Goal: Task Accomplishment & Management: Use online tool/utility

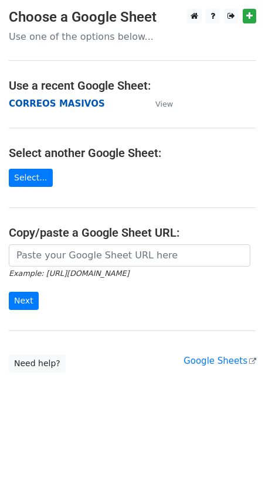
click at [78, 105] on strong "CORREOS MASIVOS" at bounding box center [57, 103] width 96 height 11
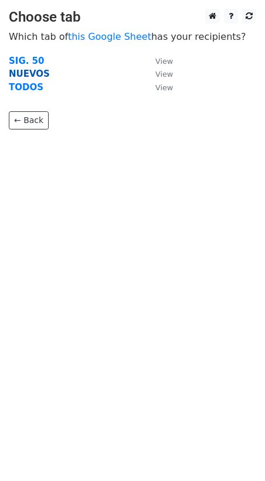
click at [24, 75] on strong "NUEVOS" at bounding box center [29, 74] width 41 height 11
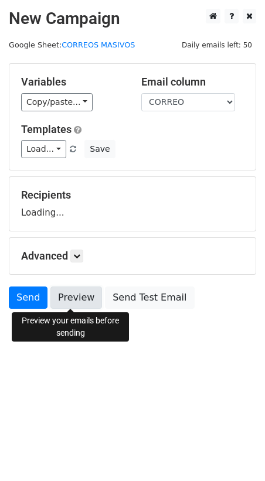
drag, startPoint x: 64, startPoint y: 296, endPoint x: 70, endPoint y: 296, distance: 6.4
click at [64, 296] on link "Preview" at bounding box center [76, 297] width 52 height 22
